Goal: Task Accomplishment & Management: Manage account settings

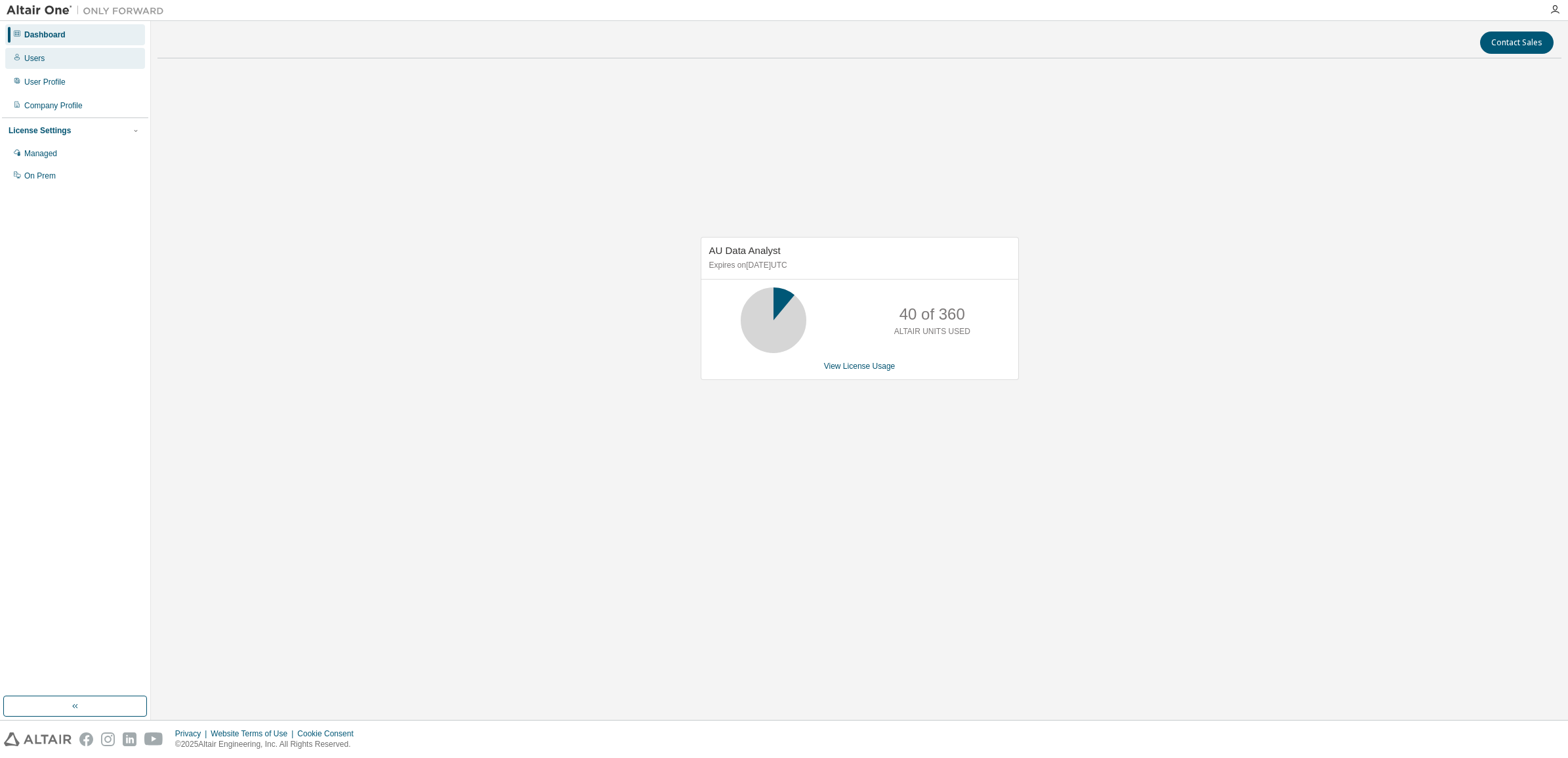
click at [30, 58] on div "Users" at bounding box center [34, 58] width 21 height 10
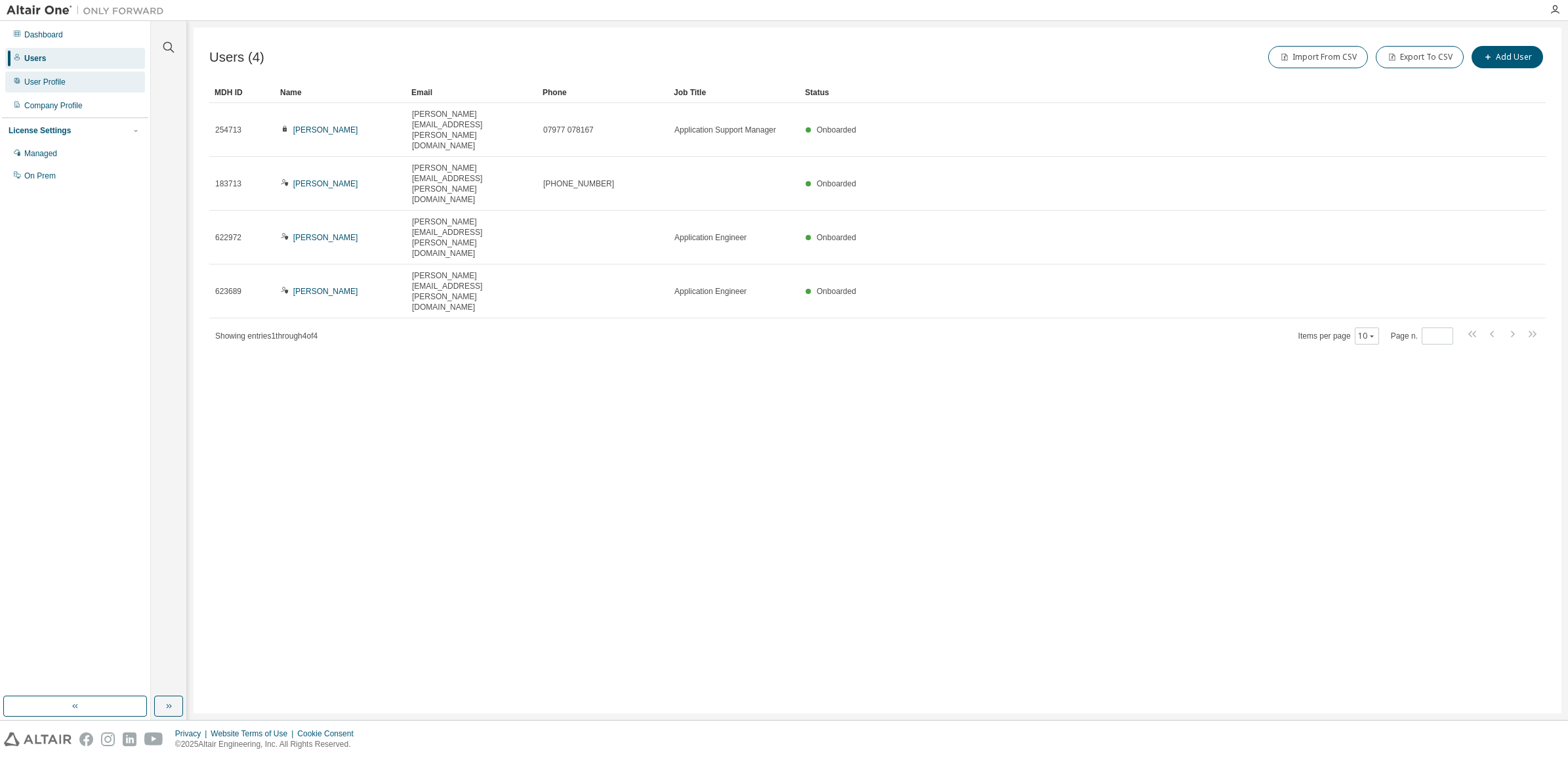
click at [59, 80] on div "User Profile" at bounding box center [45, 82] width 41 height 10
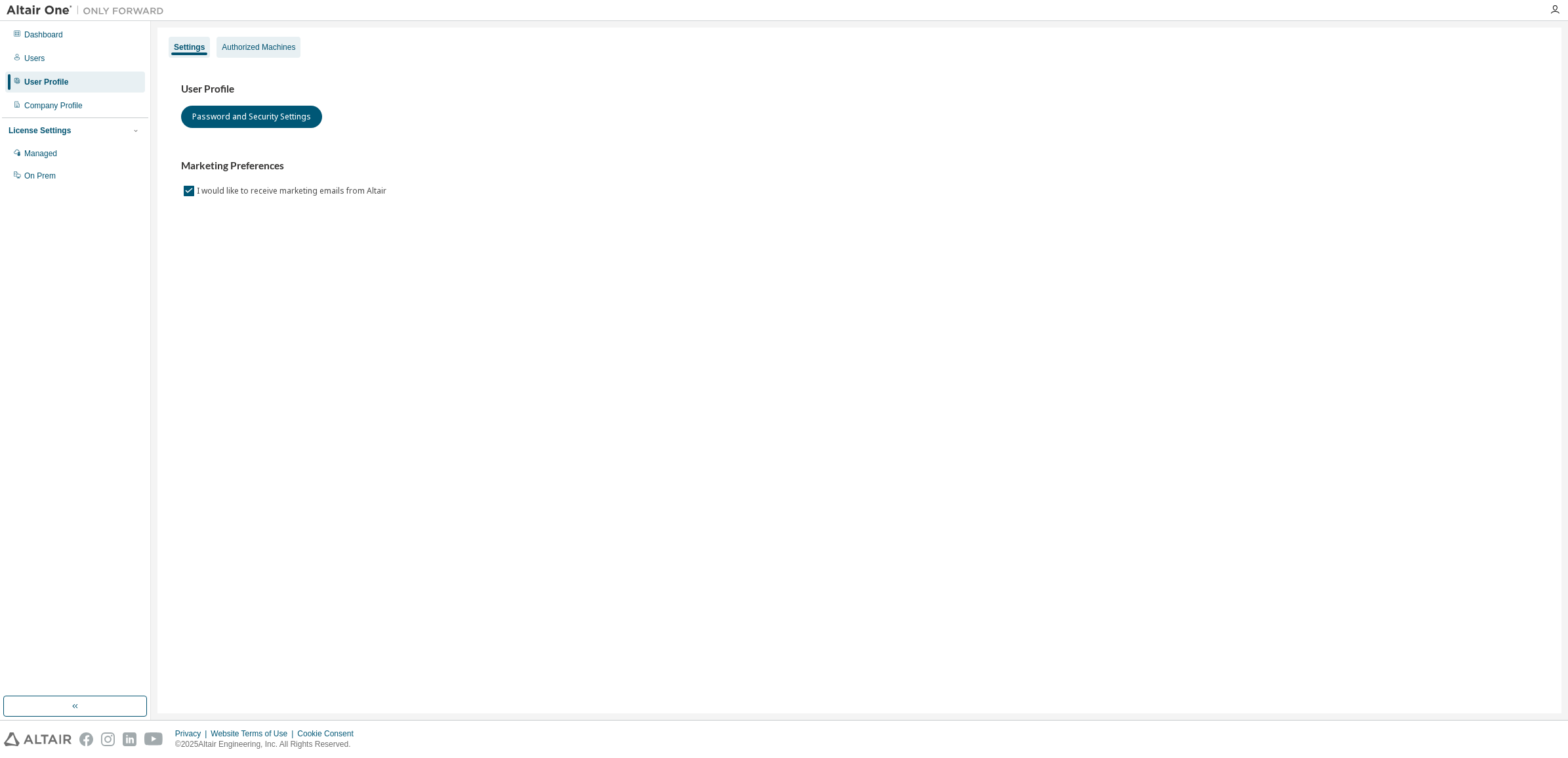
click at [253, 50] on div "Authorized Machines" at bounding box center [258, 47] width 73 height 10
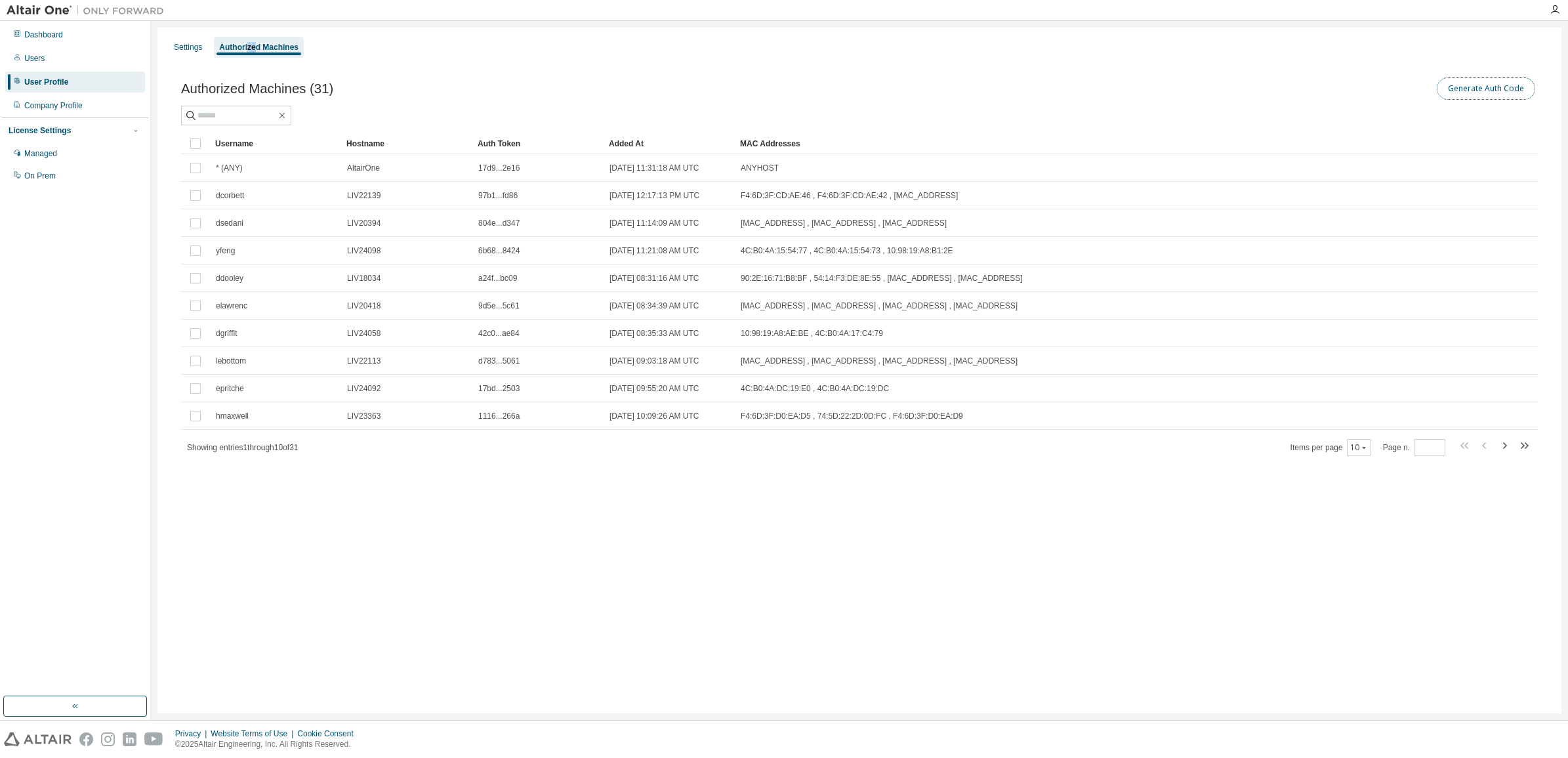
click at [1493, 84] on button "Generate Auth Code" at bounding box center [1486, 89] width 98 height 23
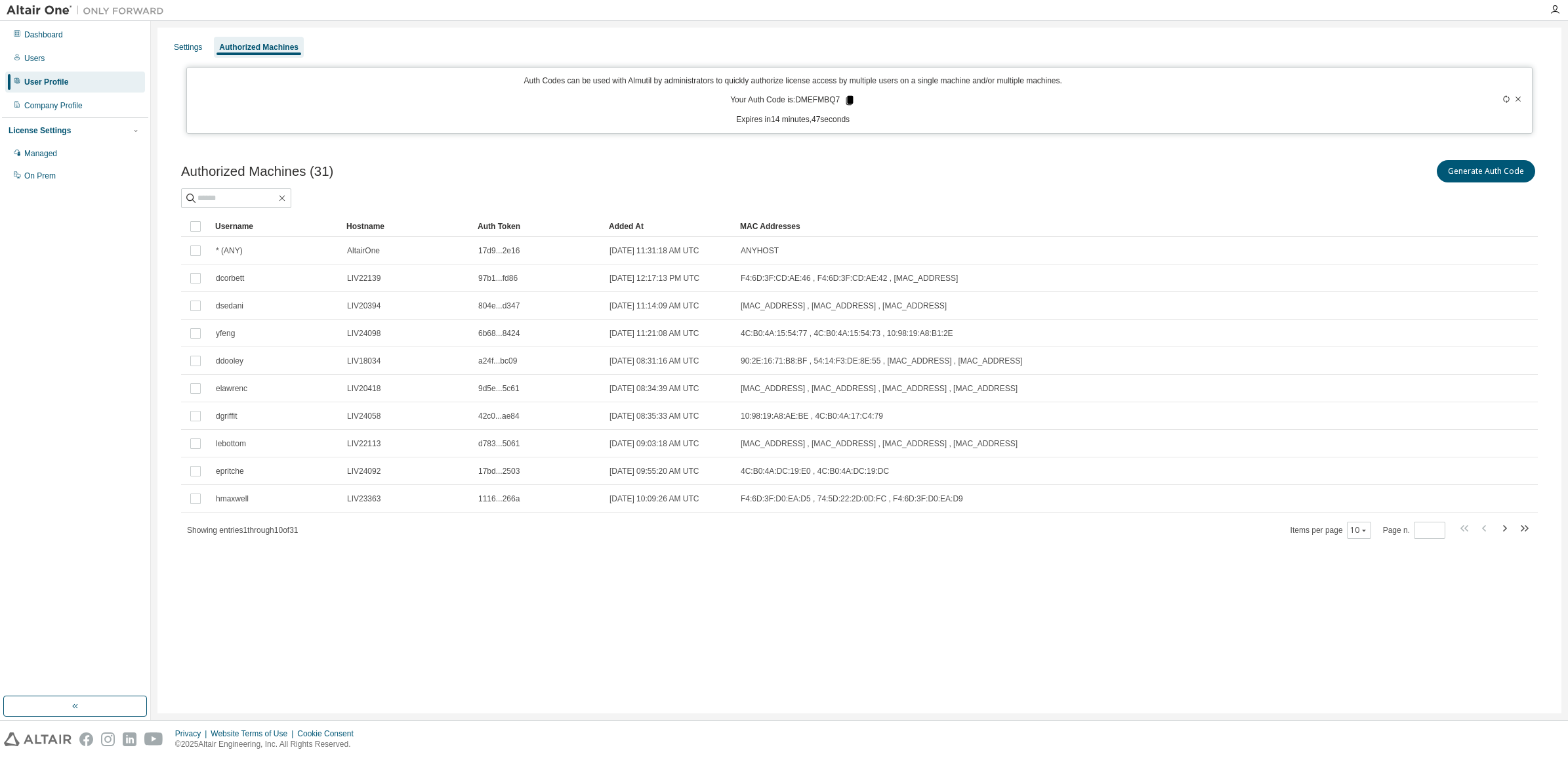
click at [848, 99] on icon at bounding box center [850, 100] width 8 height 9
click at [1504, 97] on icon at bounding box center [1506, 99] width 8 height 8
click at [26, 60] on div "Users" at bounding box center [34, 58] width 21 height 10
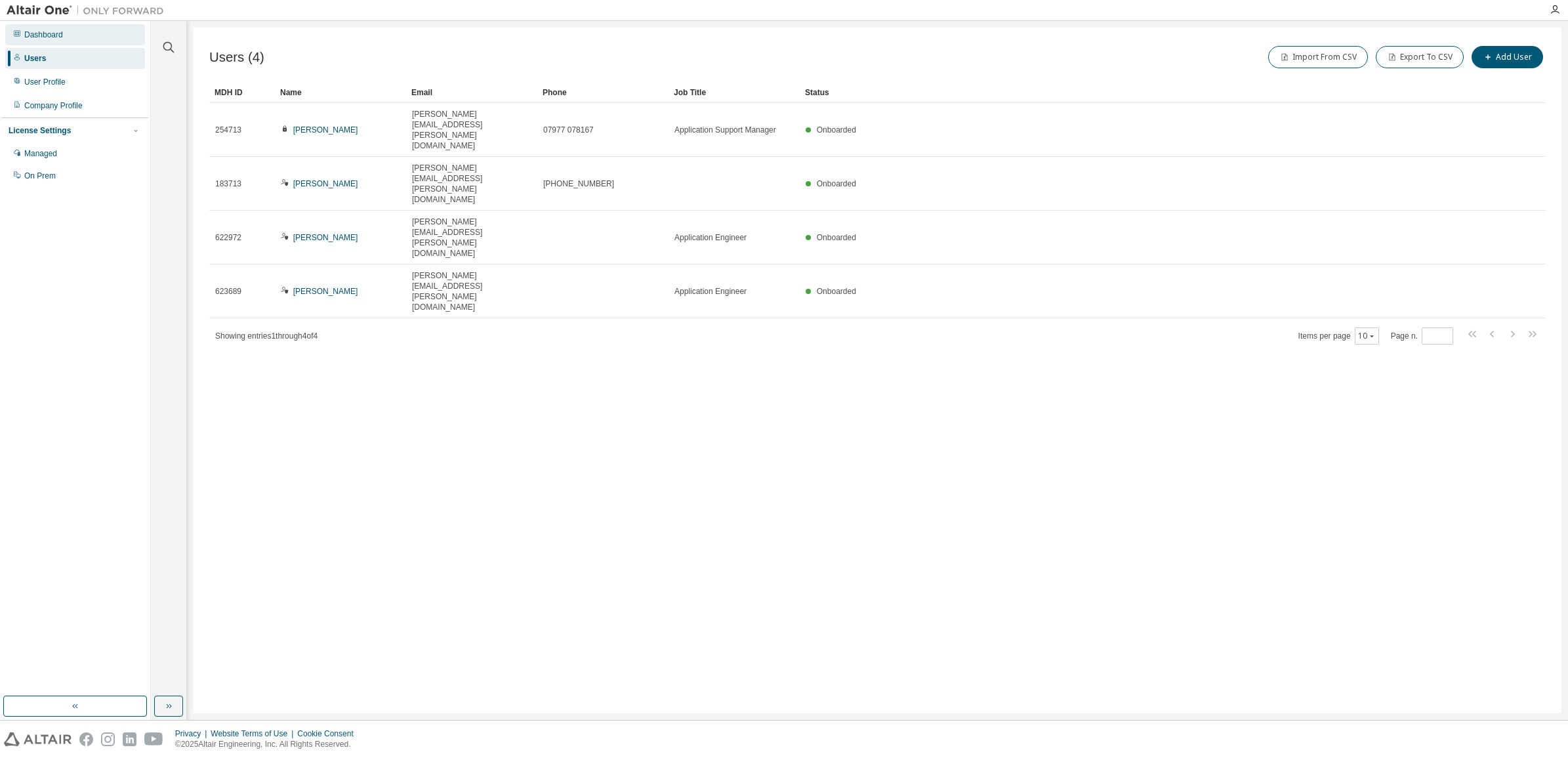
click at [54, 32] on div "Dashboard" at bounding box center [43, 34] width 38 height 10
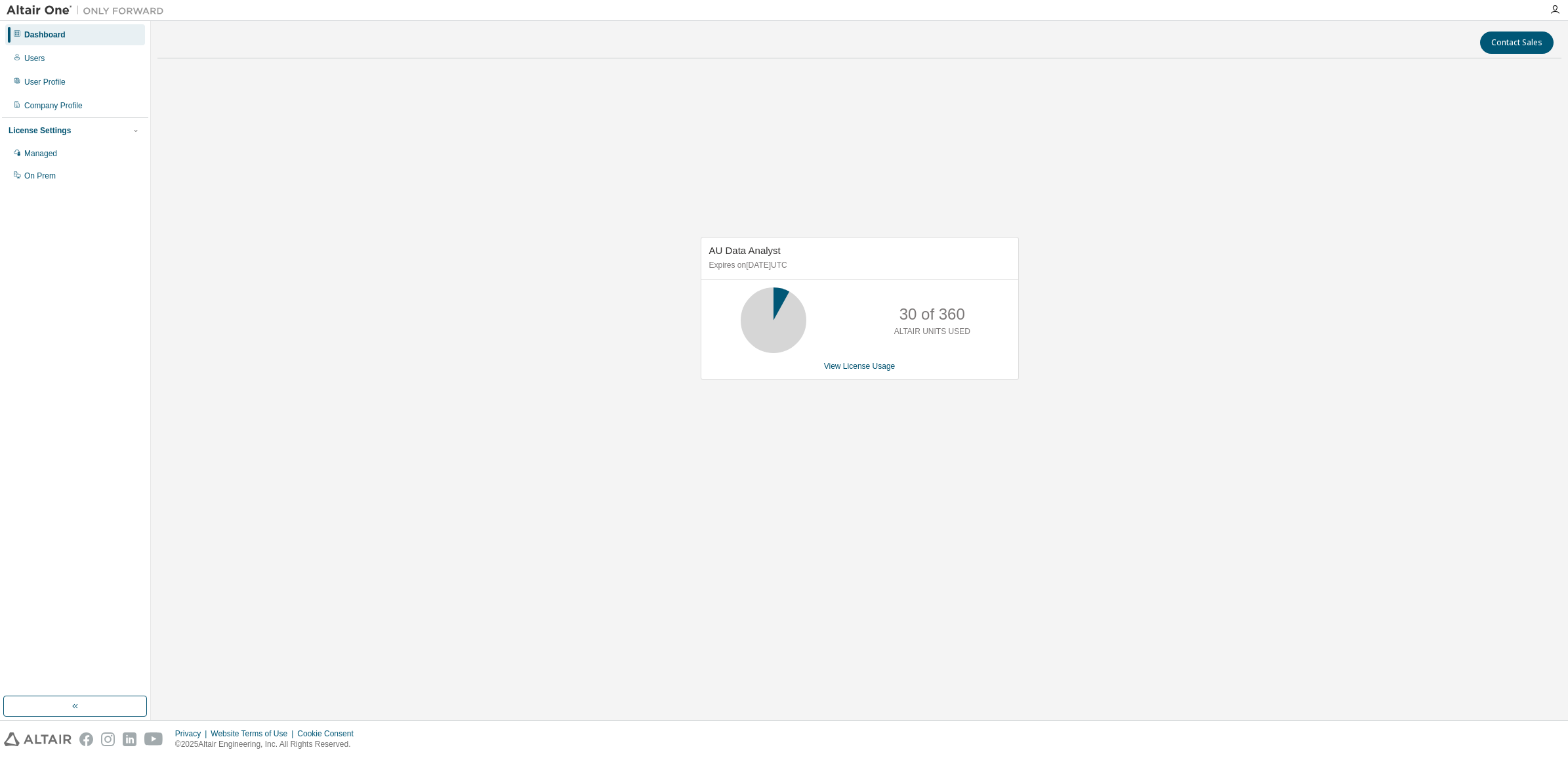
click at [1064, 133] on div "AU Data Analyst Expires on [DATE] UTC 30 of 360 ALTAIR UNITS USED View License …" at bounding box center [859, 315] width 1404 height 493
